Goal: Task Accomplishment & Management: Use online tool/utility

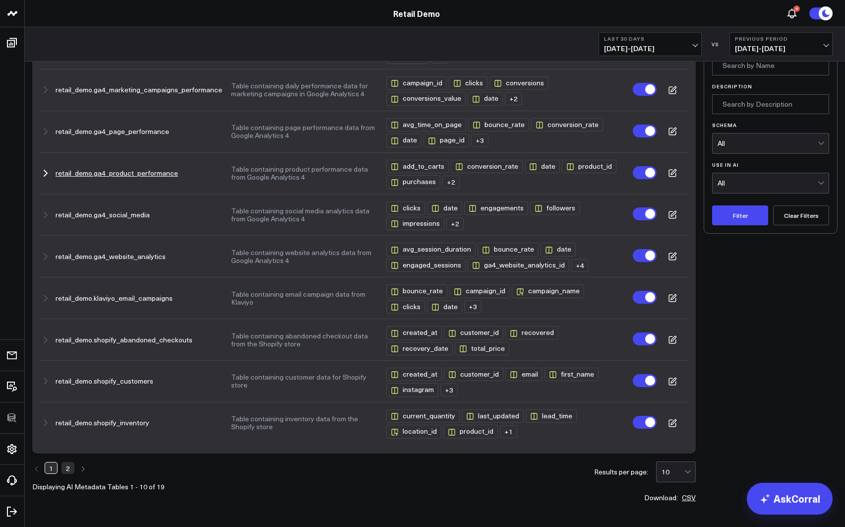
scroll to position [50, 0]
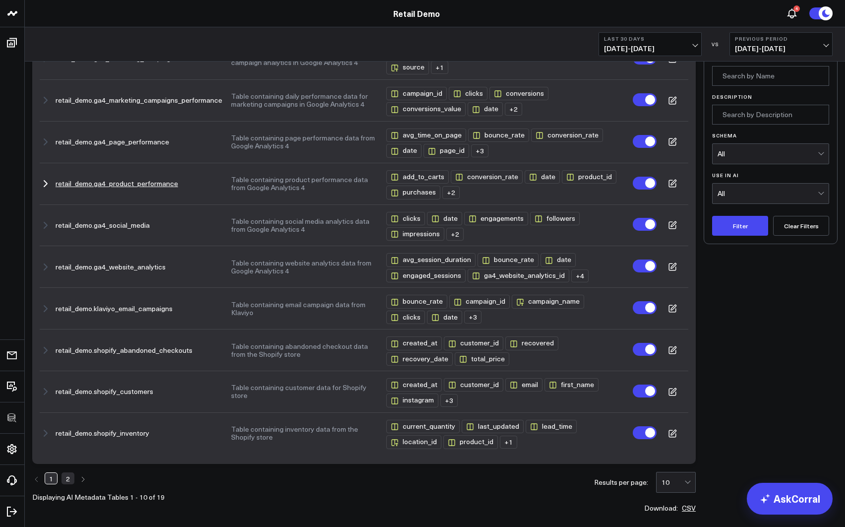
click at [47, 184] on icon "button" at bounding box center [45, 184] width 3 height 6
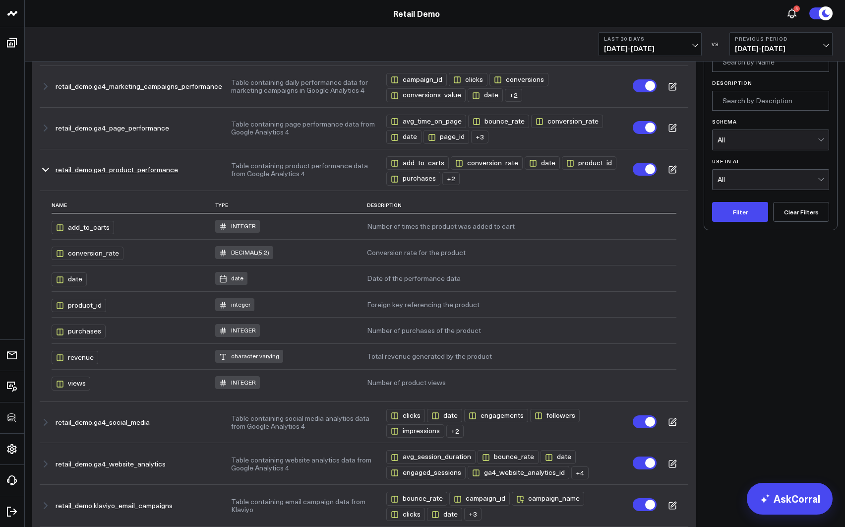
scroll to position [62, 0]
click at [588, 163] on div "product_id" at bounding box center [589, 163] width 55 height 13
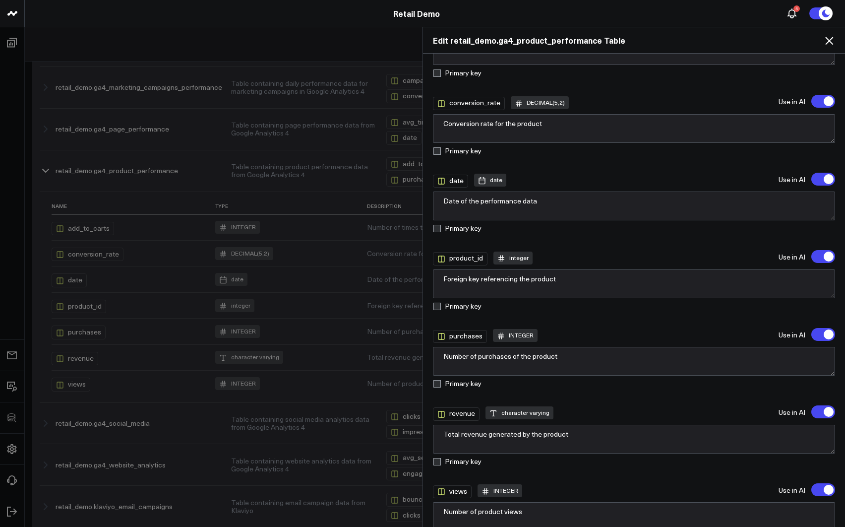
scroll to position [147, 0]
click at [830, 41] on icon at bounding box center [829, 41] width 8 height 8
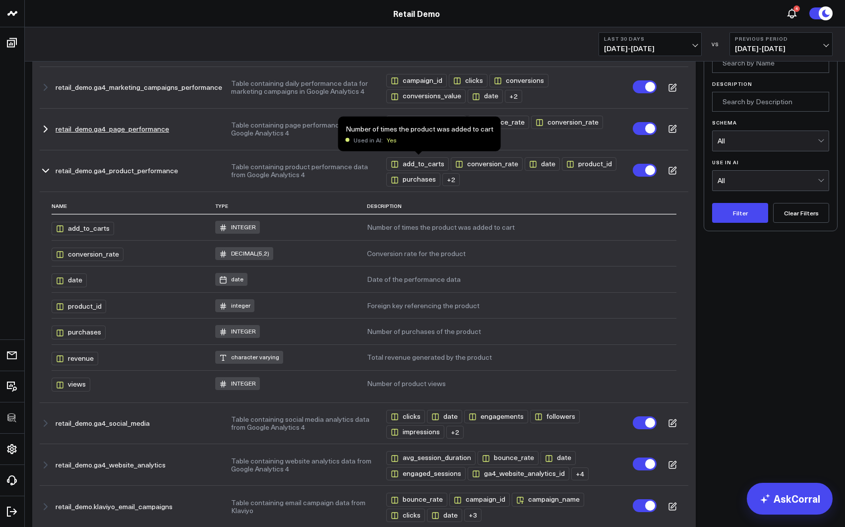
scroll to position [0, 0]
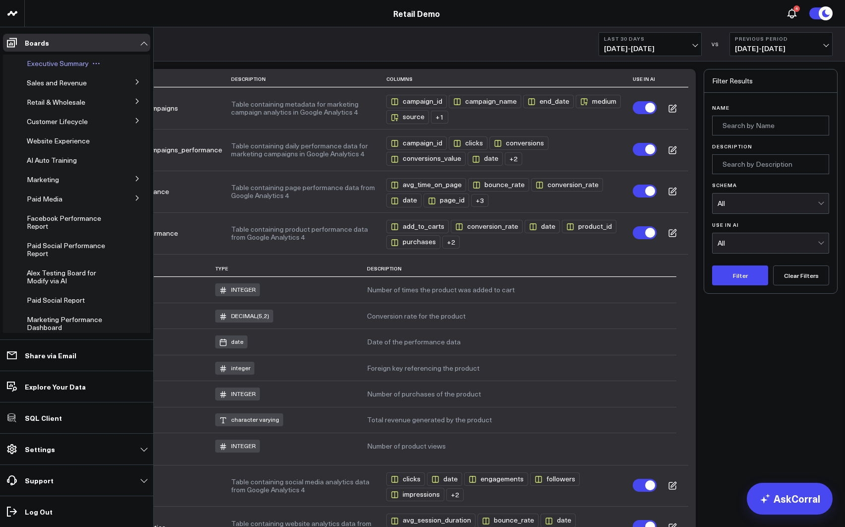
click at [47, 63] on span "Executive Summary" at bounding box center [58, 63] width 62 height 9
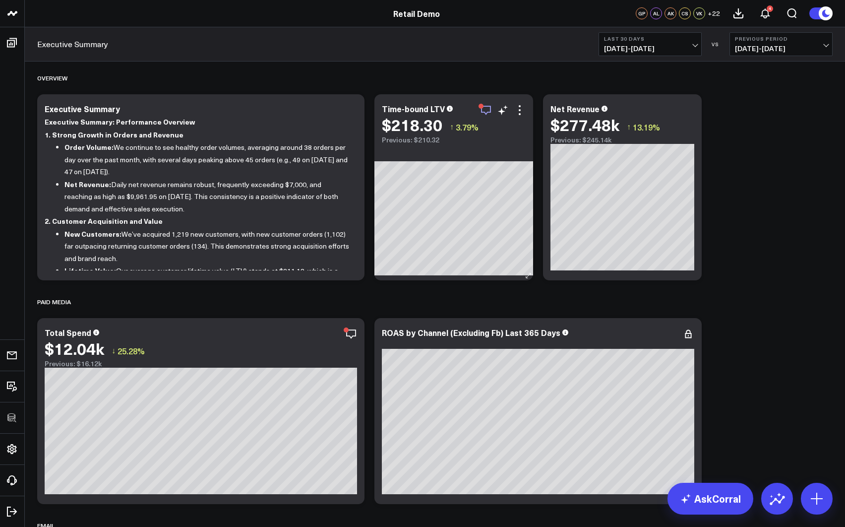
click at [483, 108] on icon "button" at bounding box center [486, 110] width 12 height 12
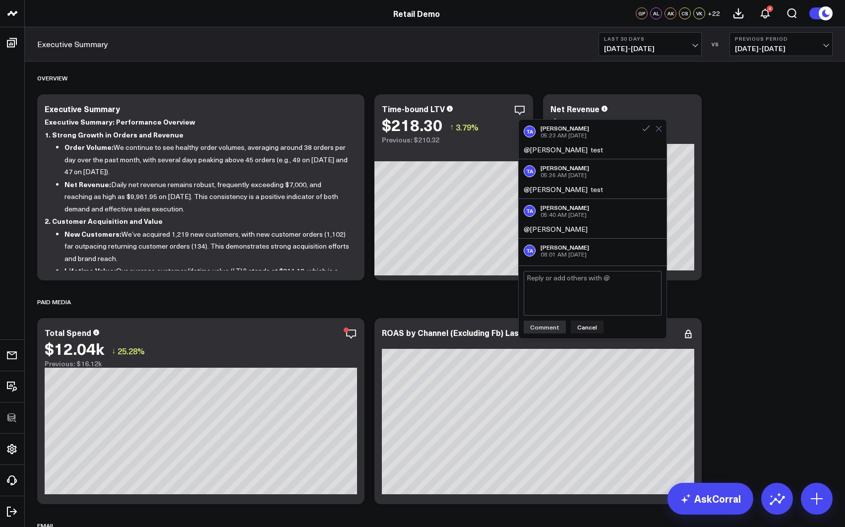
click at [656, 127] on icon at bounding box center [659, 128] width 6 height 6
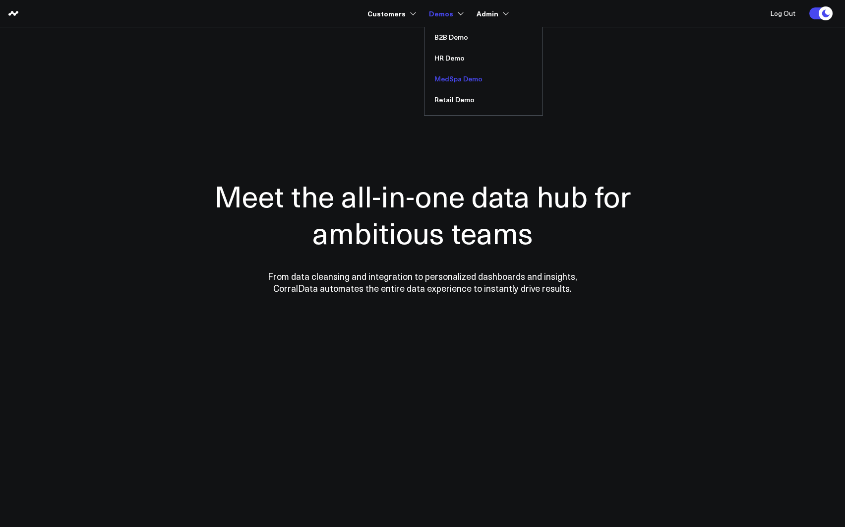
click at [454, 77] on link "MedSpa Demo" at bounding box center [484, 78] width 118 height 21
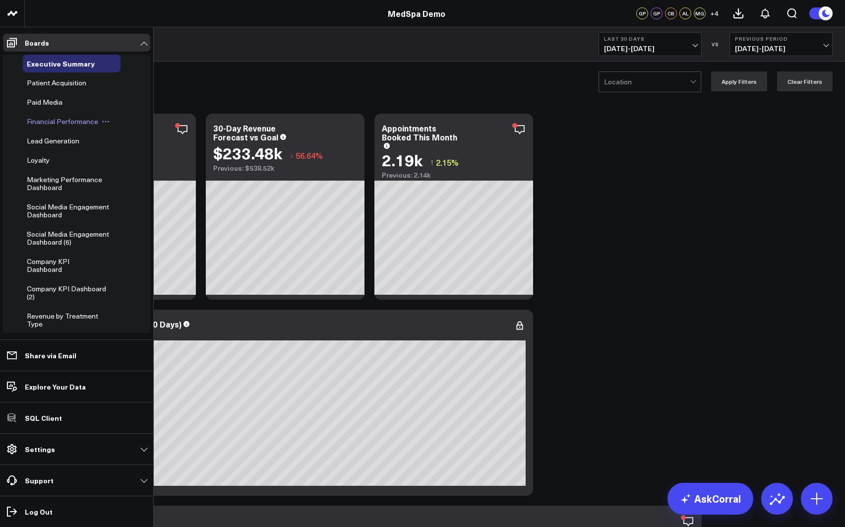
click at [46, 123] on span "Financial Performance" at bounding box center [62, 121] width 71 height 9
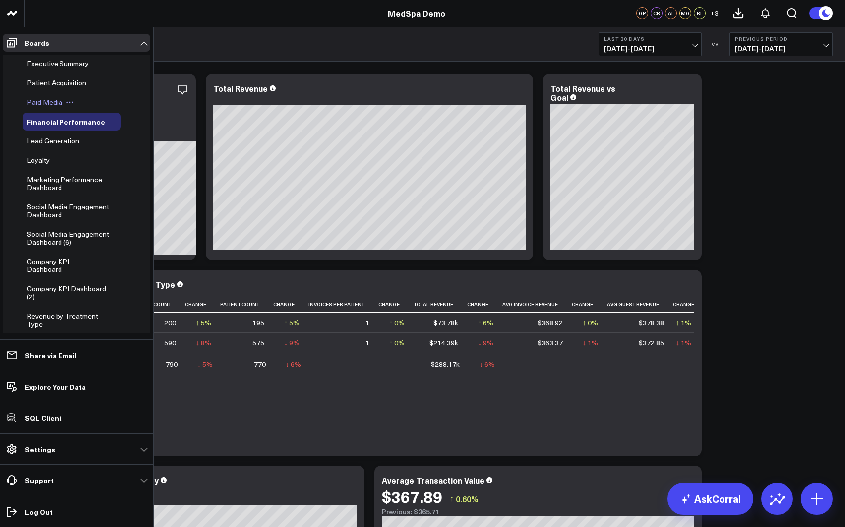
click at [40, 102] on span "Paid Media" at bounding box center [45, 101] width 36 height 9
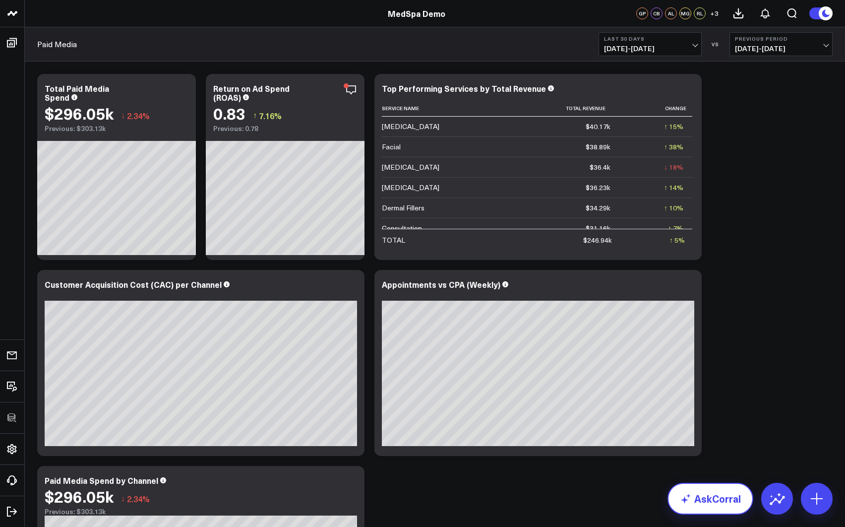
click at [707, 501] on link "AskCorral" at bounding box center [711, 499] width 86 height 32
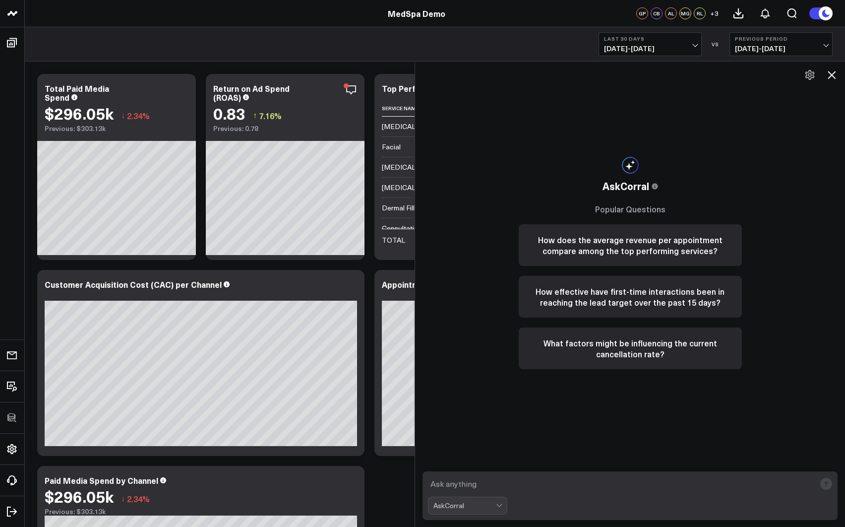
click at [493, 481] on textarea at bounding box center [621, 484] width 387 height 18
type textarea "what are my best performing services?"
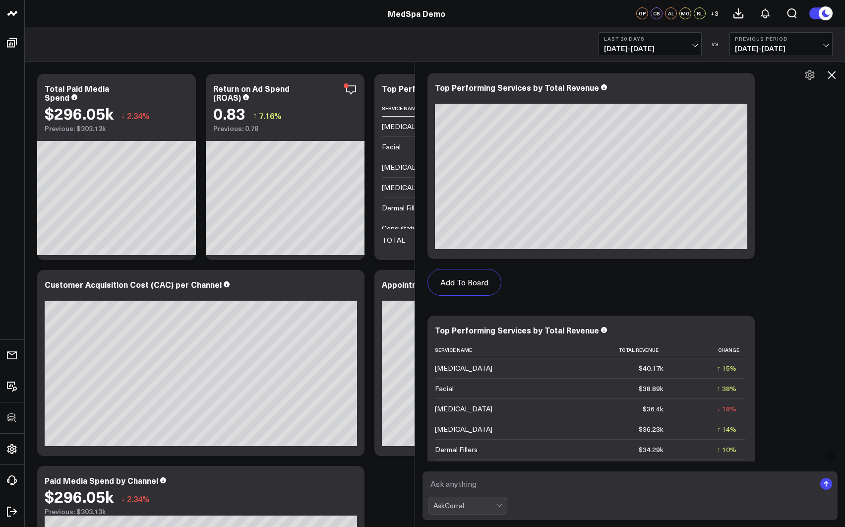
scroll to position [279, 0]
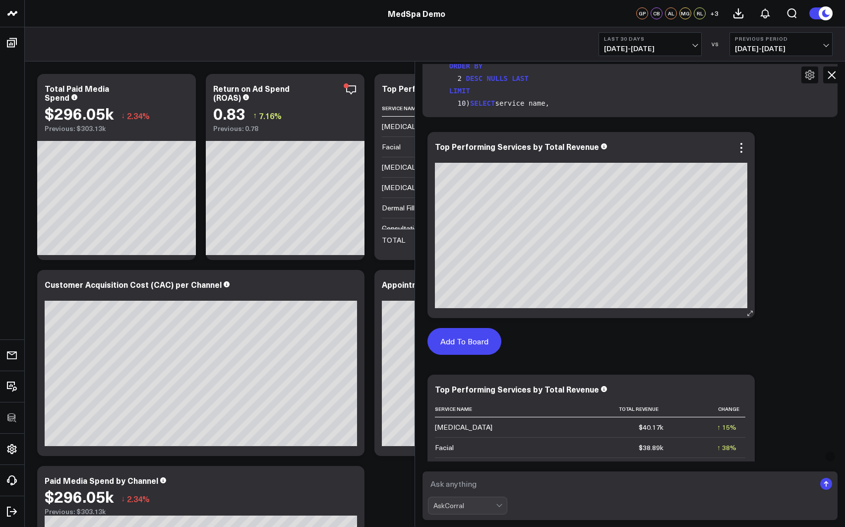
click at [475, 340] on button "Add To Board" at bounding box center [465, 341] width 74 height 27
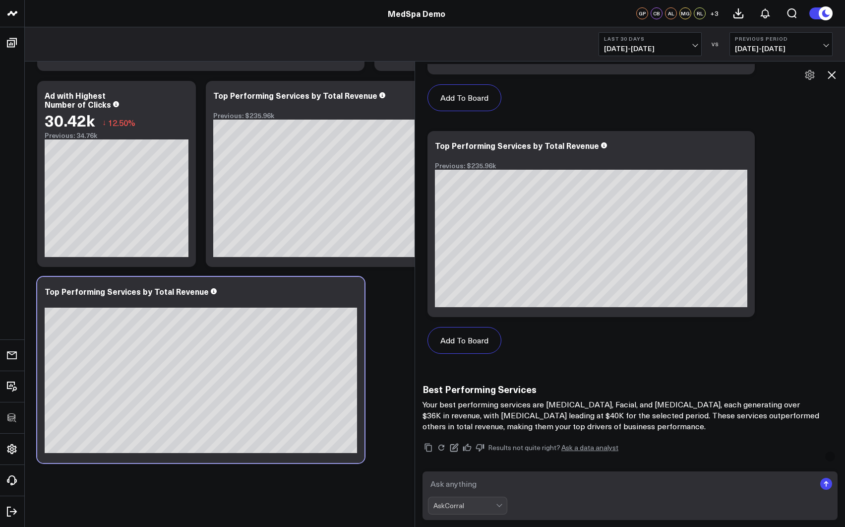
scroll to position [850, 0]
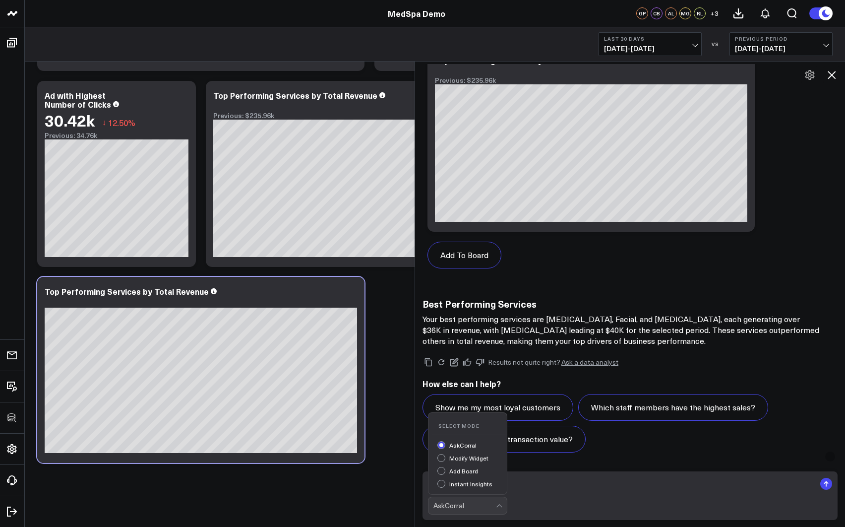
click at [463, 504] on div "AskCorral" at bounding box center [464, 505] width 62 height 8
click at [654, 449] on div "Show me my most loyal customers Which staff members have the highest sales? Wha…" at bounding box center [630, 423] width 415 height 59
click at [483, 484] on textarea at bounding box center [621, 484] width 387 height 18
type textarea "what is the aov for these?"
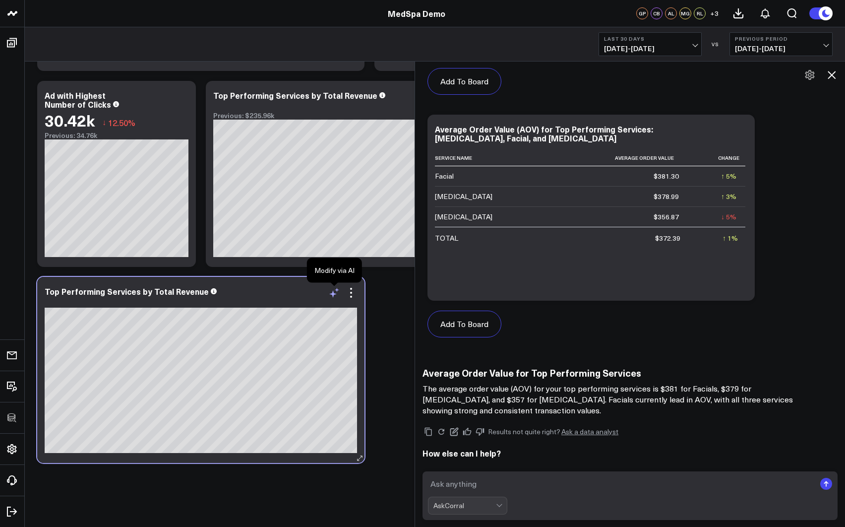
scroll to position [1755, 0]
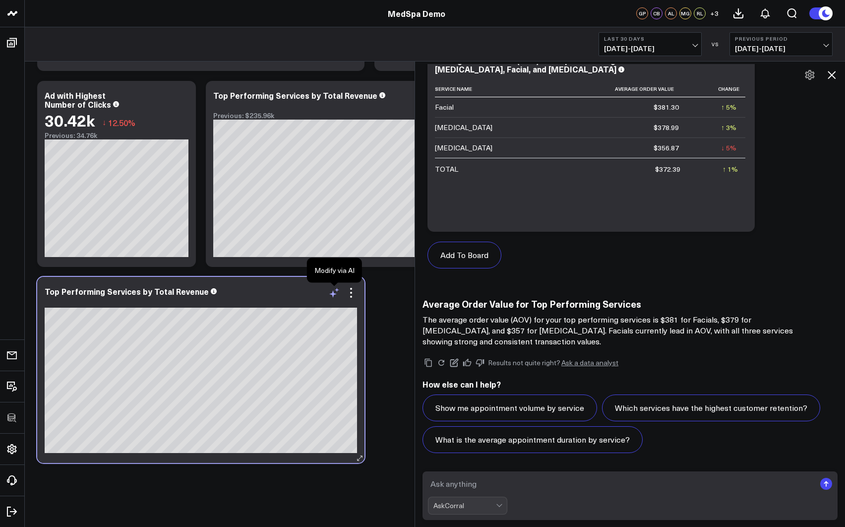
click at [334, 293] on icon at bounding box center [332, 293] width 7 height 7
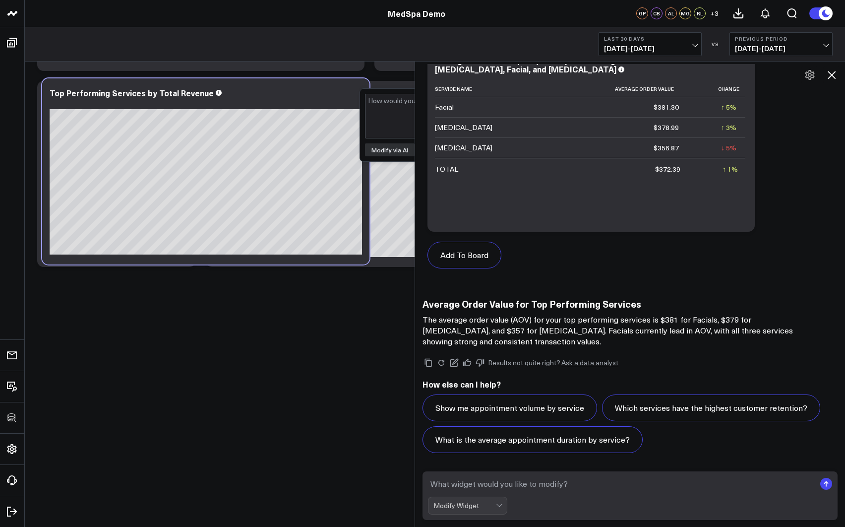
click at [831, 75] on icon at bounding box center [832, 75] width 12 height 12
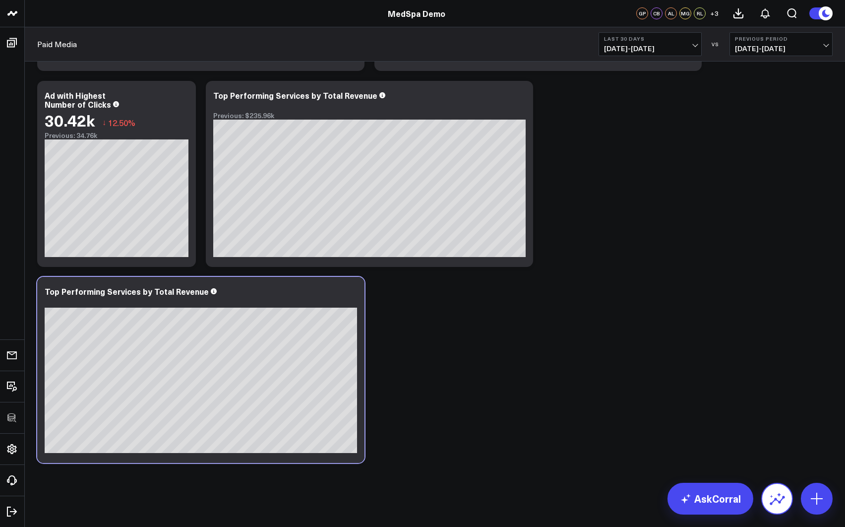
click at [780, 498] on icon at bounding box center [777, 499] width 16 height 16
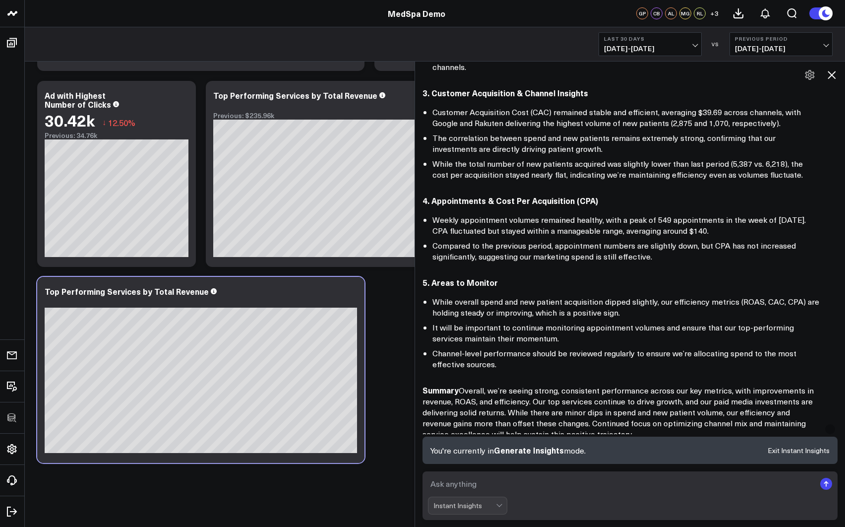
scroll to position [369, 0]
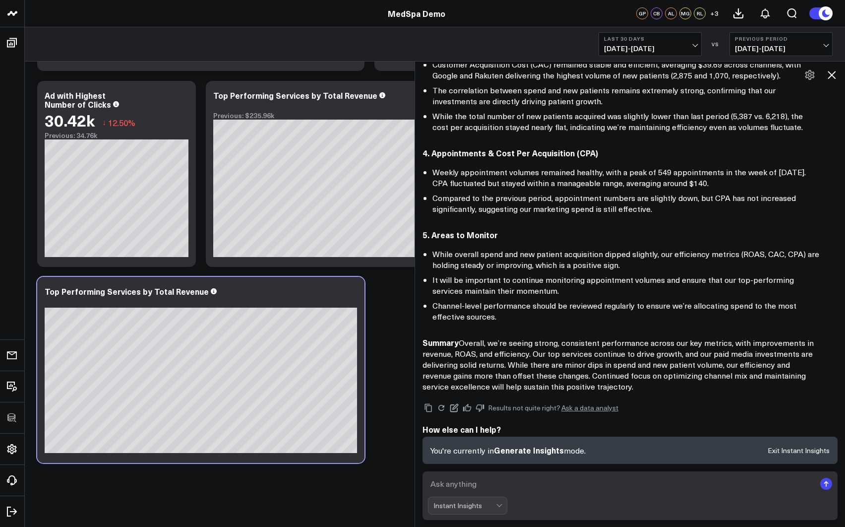
click at [832, 76] on icon at bounding box center [832, 75] width 12 height 12
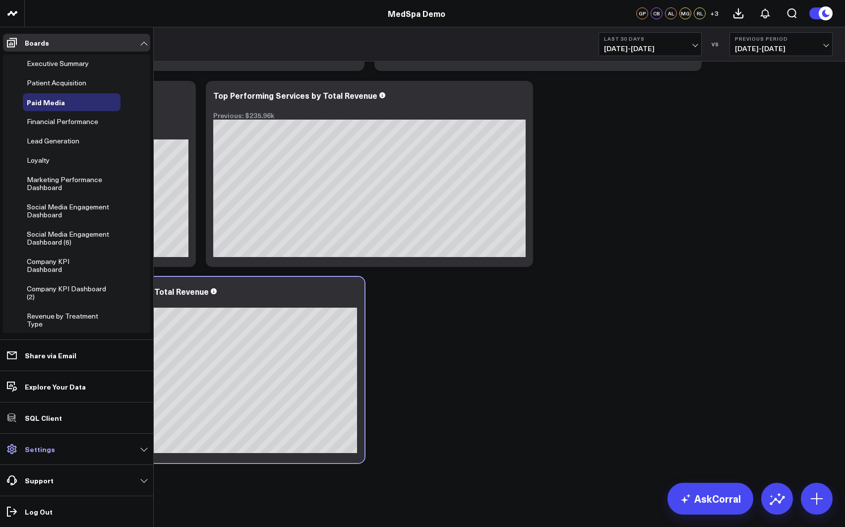
click at [52, 447] on link "Settings" at bounding box center [76, 449] width 147 height 18
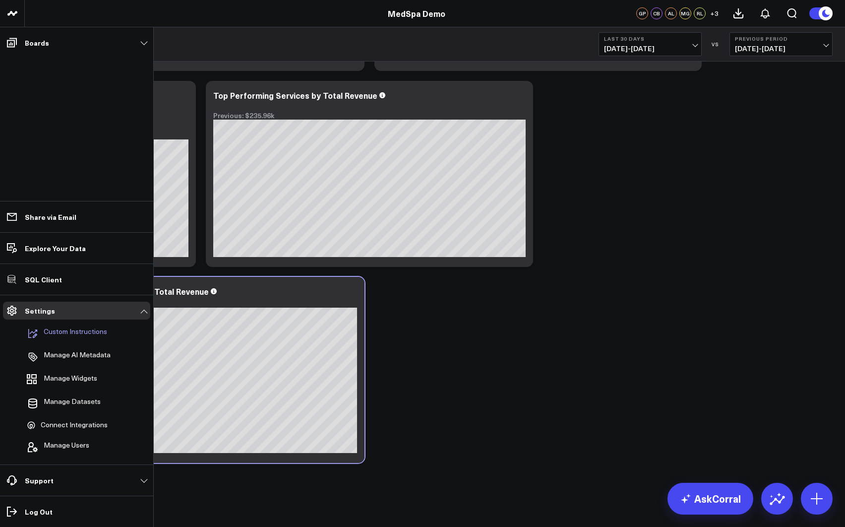
click at [72, 331] on p "Custom Instructions" at bounding box center [75, 333] width 63 height 12
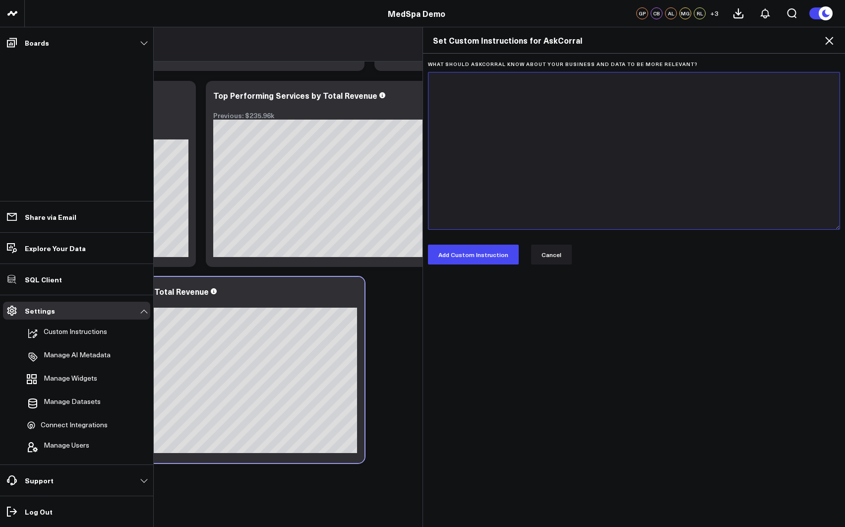
click at [482, 113] on textarea "What should AskCorral know about your business and data to be more relevant?" at bounding box center [634, 151] width 412 height 158
click at [540, 255] on button "Cancel" at bounding box center [551, 255] width 41 height 20
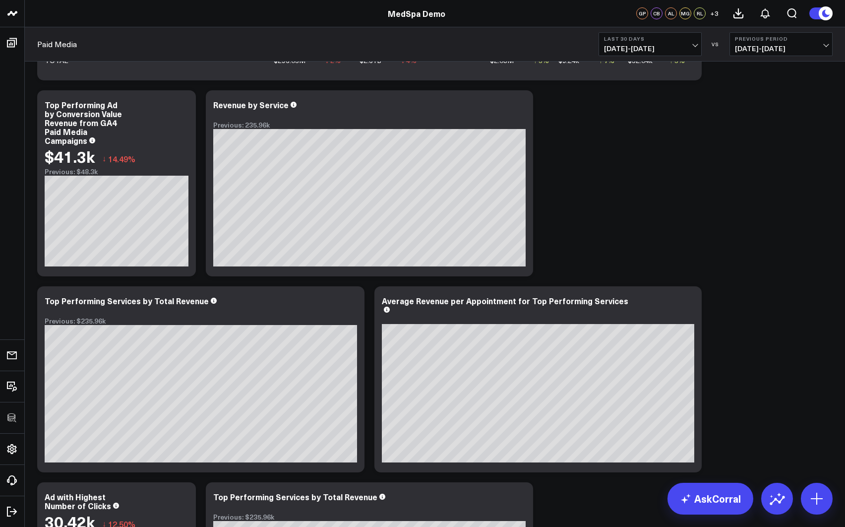
scroll to position [0, 0]
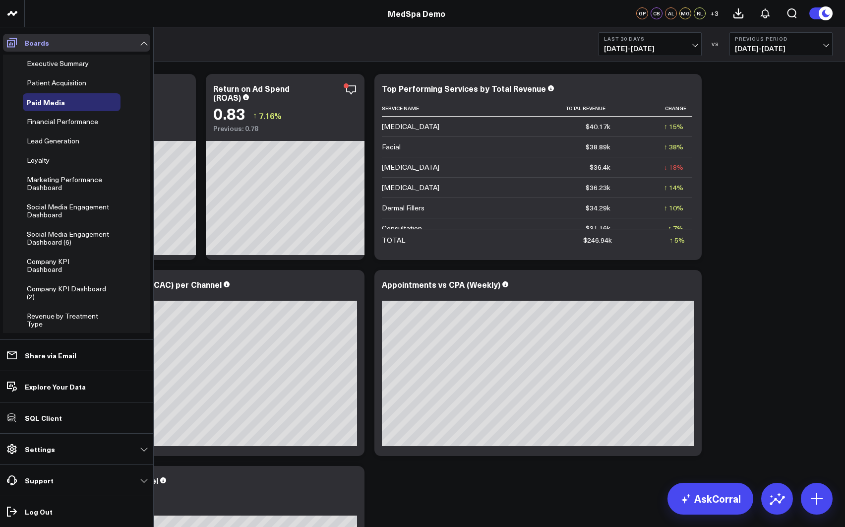
click at [13, 46] on icon at bounding box center [12, 43] width 12 height 12
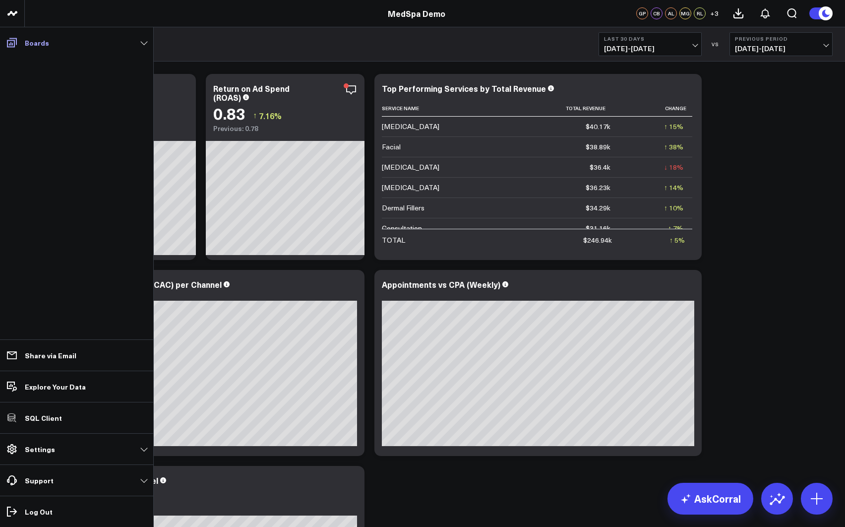
click at [30, 39] on p "Boards" at bounding box center [37, 43] width 24 height 8
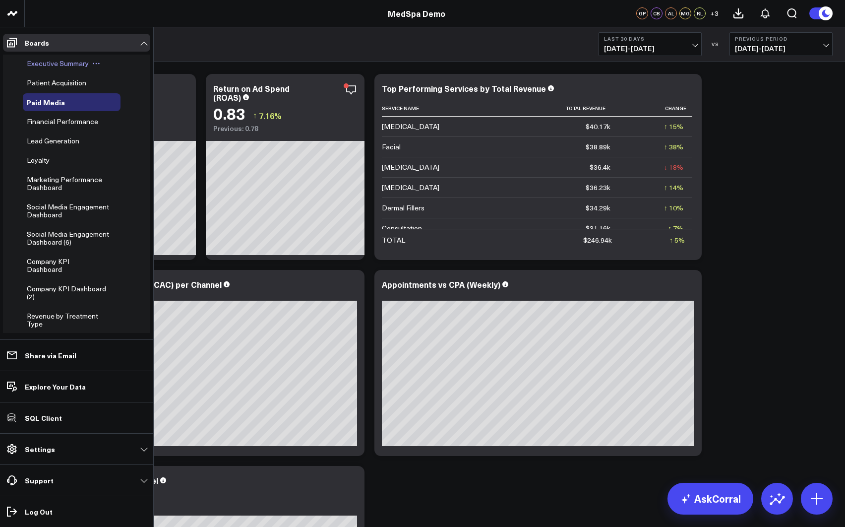
click at [43, 65] on span "Executive Summary" at bounding box center [58, 63] width 62 height 9
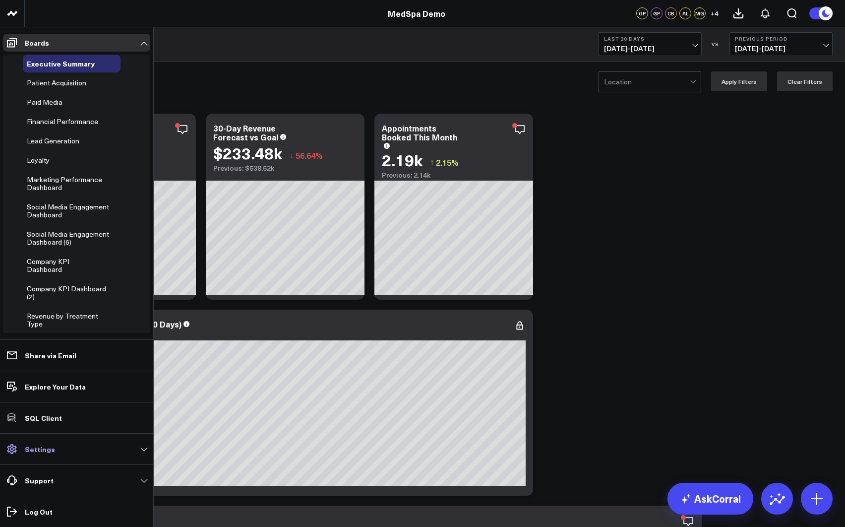
click at [36, 455] on link "Settings" at bounding box center [76, 449] width 147 height 18
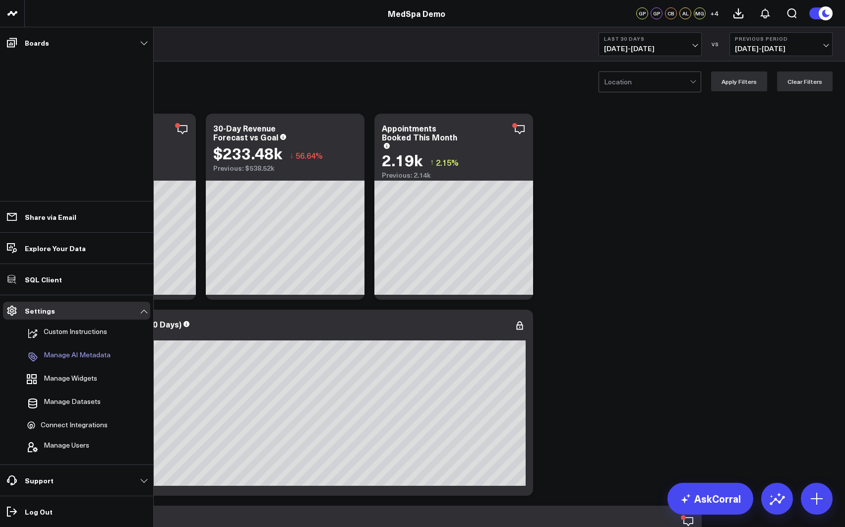
click at [79, 353] on p "Manage AI Metadata" at bounding box center [77, 357] width 67 height 12
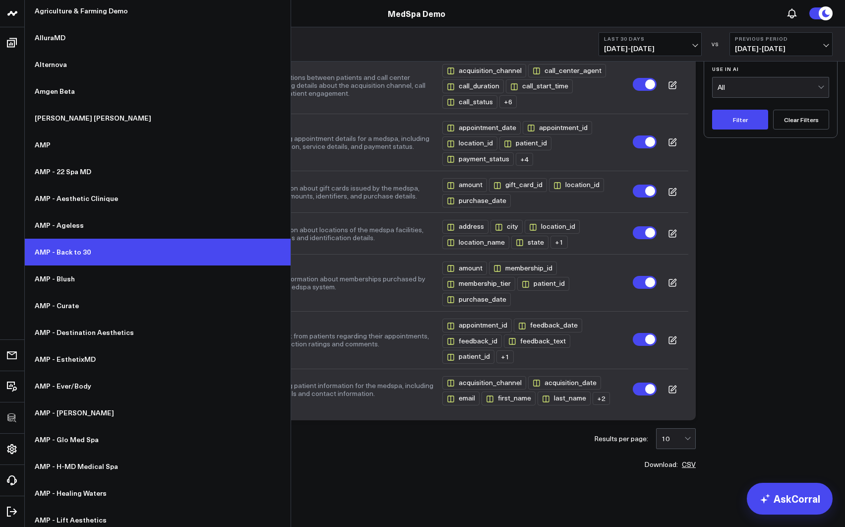
scroll to position [160, 0]
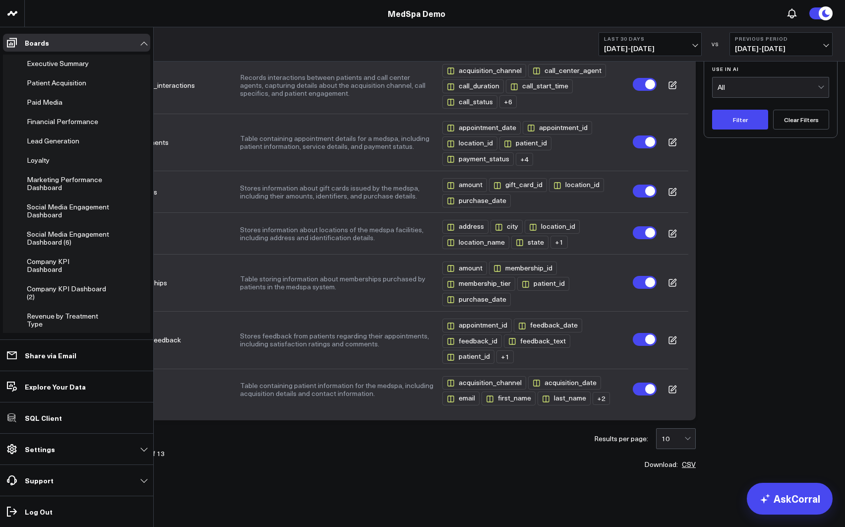
click at [48, 452] on p "Settings" at bounding box center [40, 449] width 30 height 8
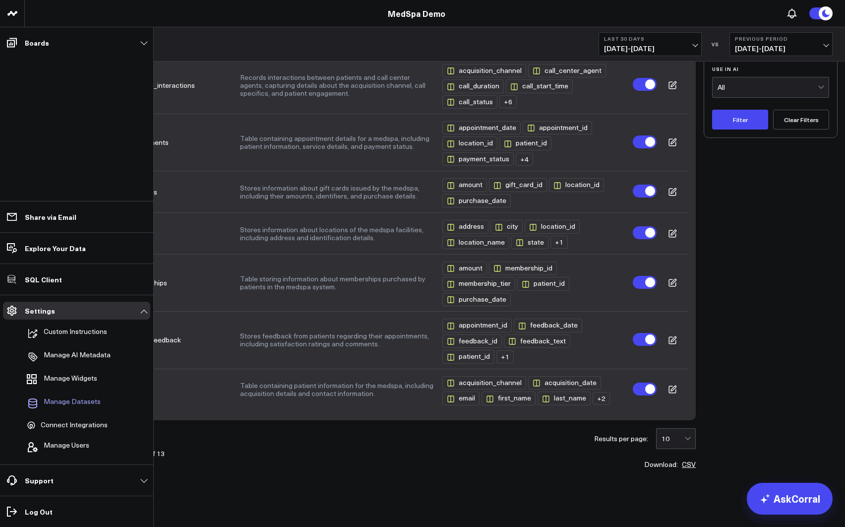
click at [80, 401] on span "Manage Datasets" at bounding box center [72, 403] width 57 height 12
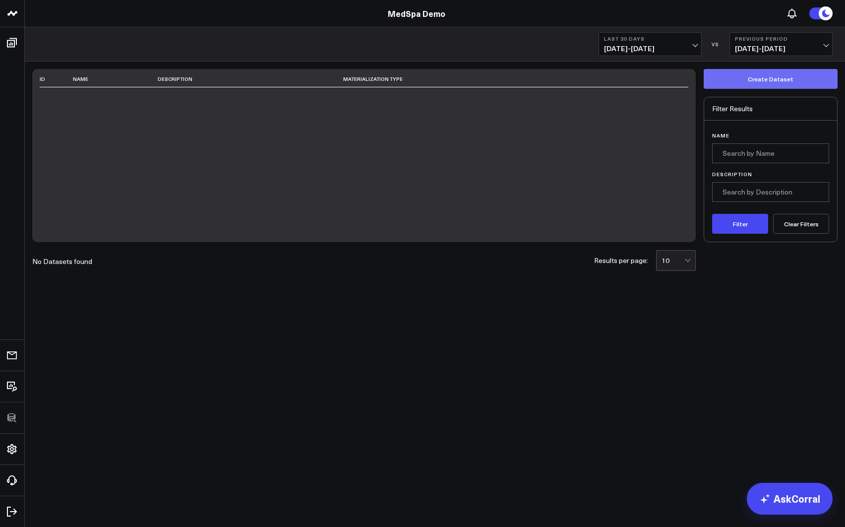
click at [773, 74] on button "Create Dataset" at bounding box center [771, 79] width 134 height 20
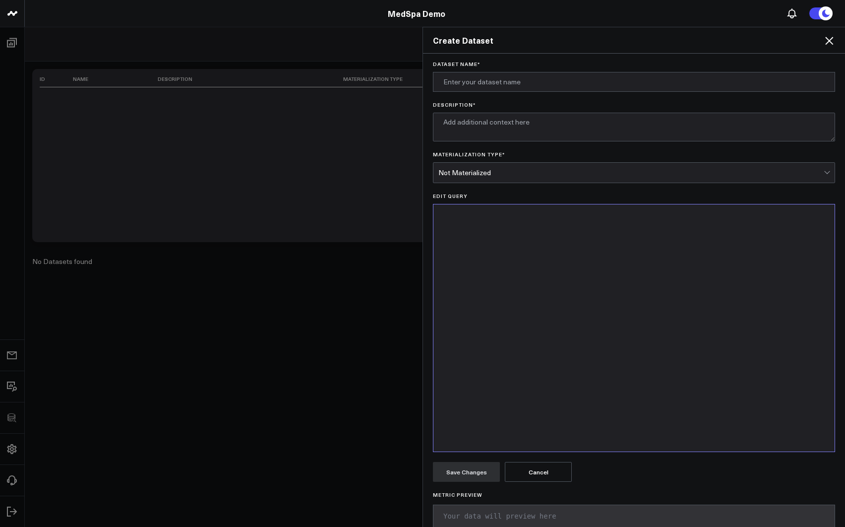
click at [489, 172] on div "Not Materialized" at bounding box center [630, 173] width 385 height 8
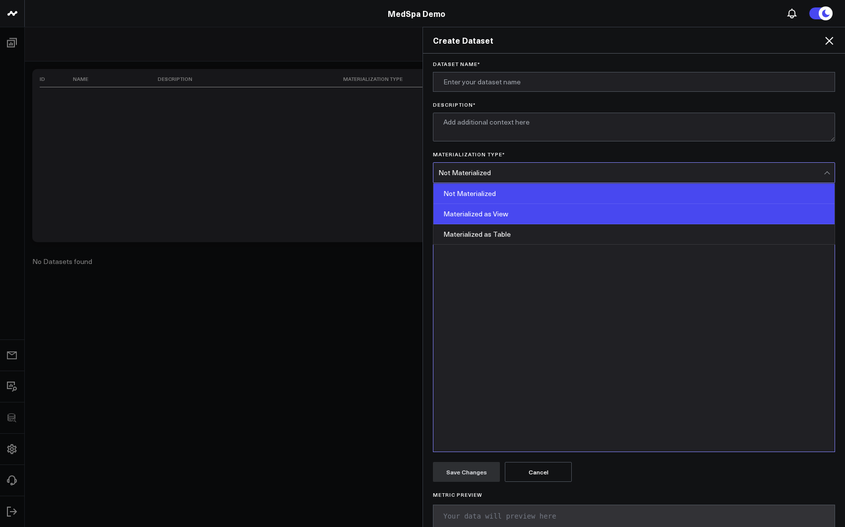
click at [488, 210] on div "Materialized as View" at bounding box center [633, 214] width 401 height 20
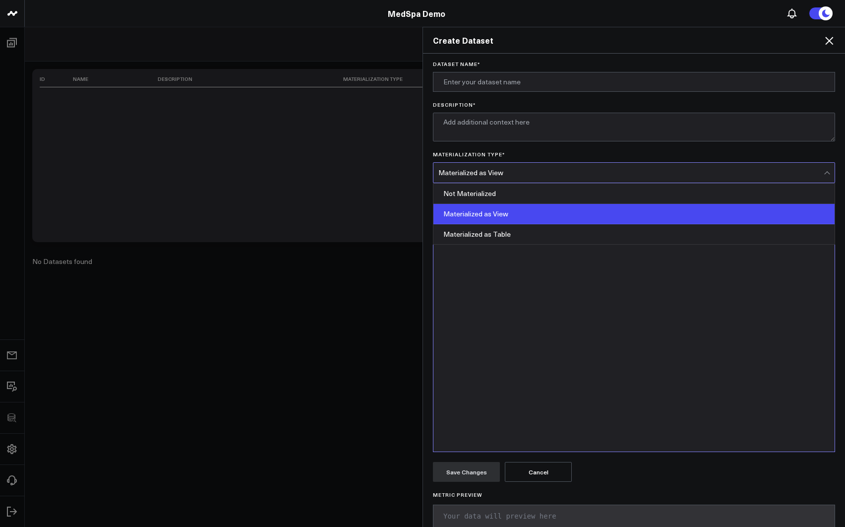
click at [513, 172] on div "Materialized as View" at bounding box center [630, 173] width 385 height 8
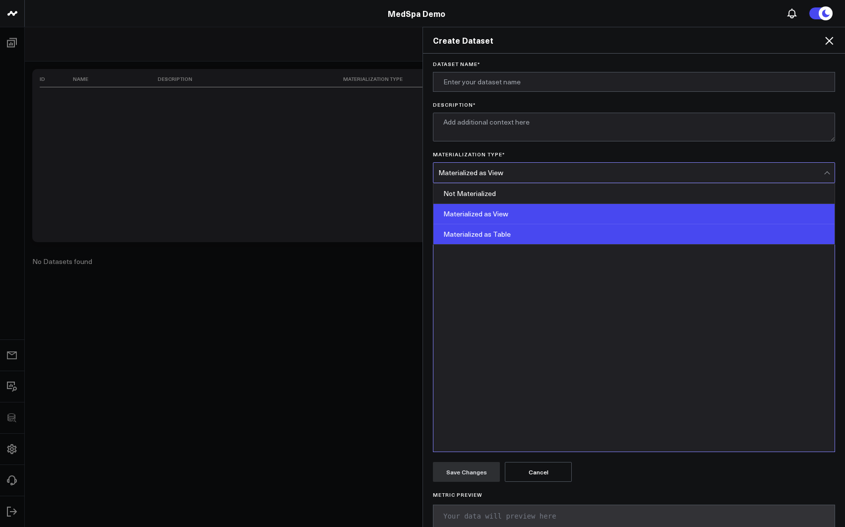
click at [484, 227] on div "Materialized as Table" at bounding box center [633, 234] width 401 height 20
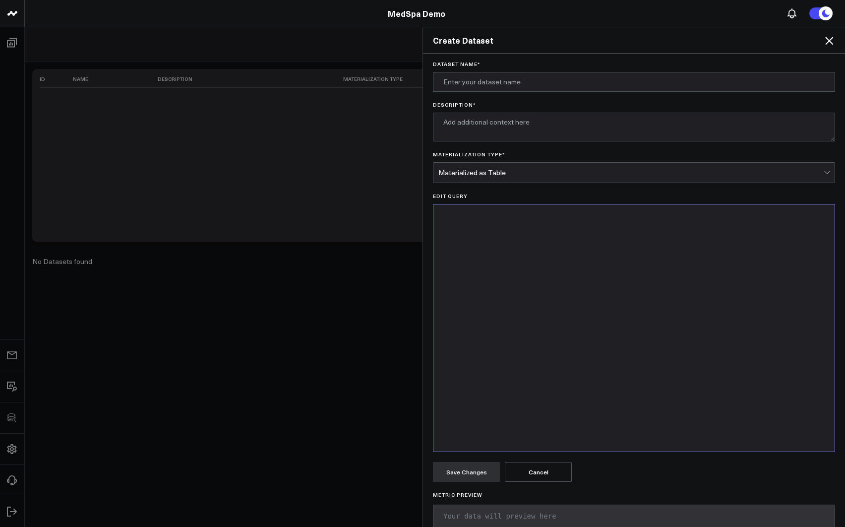
click at [196, 323] on div "Create Dataset Dataset Name * Description * Materialization Type * option Mater…" at bounding box center [422, 277] width 845 height 500
click at [835, 38] on div "Create Dataset" at bounding box center [634, 40] width 422 height 26
click at [827, 41] on icon at bounding box center [829, 41] width 12 height 12
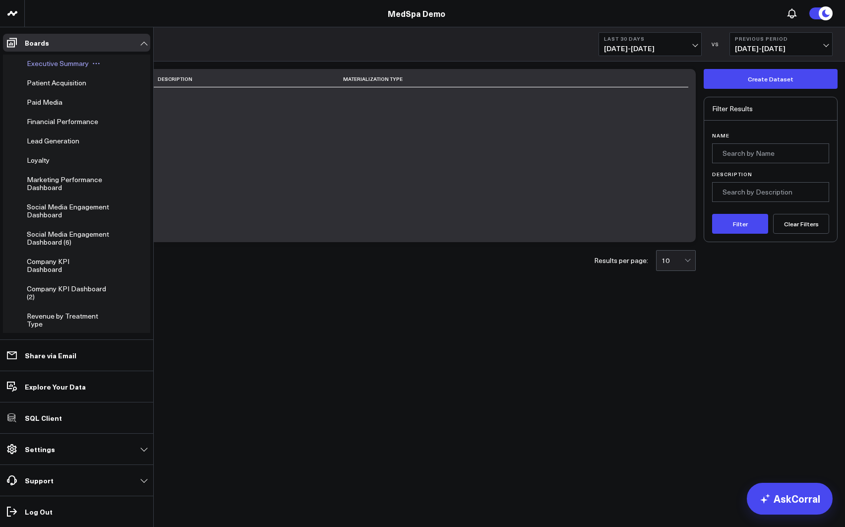
click at [36, 63] on span "Executive Summary" at bounding box center [58, 63] width 62 height 9
